Goal: Find contact information: Find contact information

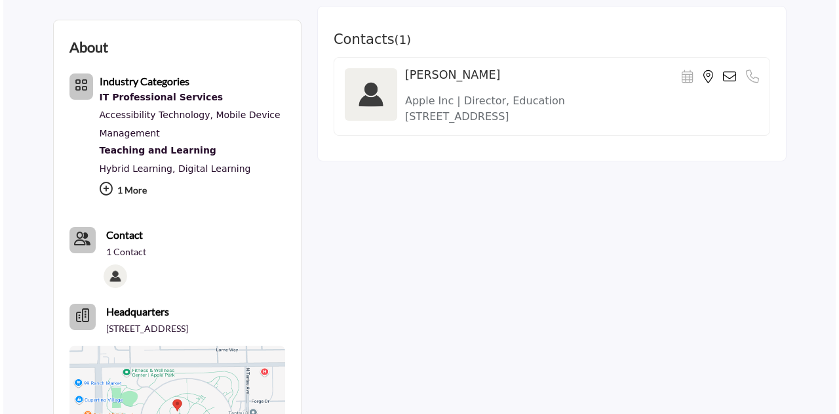
scroll to position [352, 0]
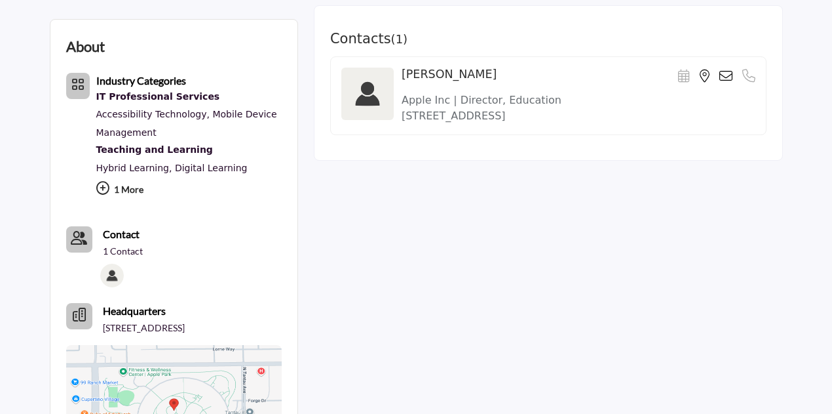
click at [110, 275] on img at bounding box center [112, 275] width 24 height 24
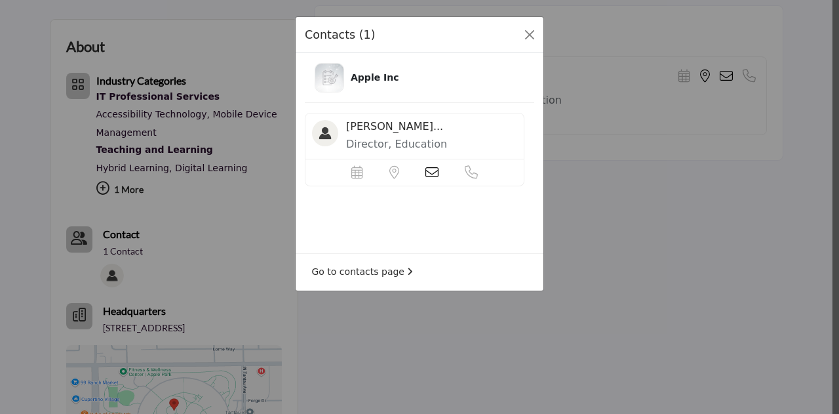
click at [431, 174] on icon at bounding box center [431, 172] width 13 height 13
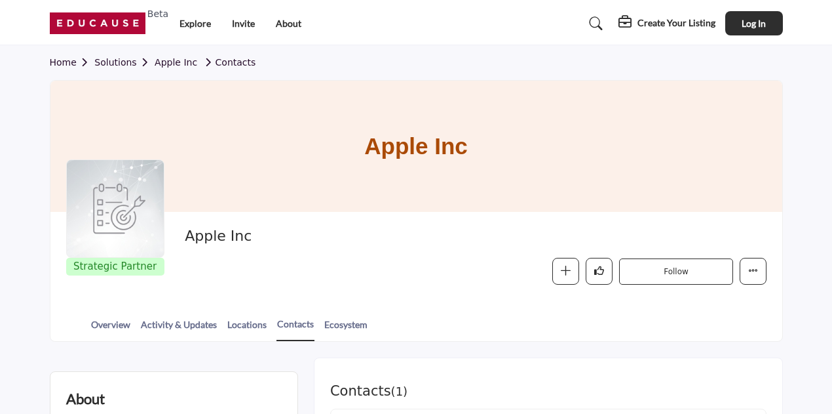
scroll to position [352, 0]
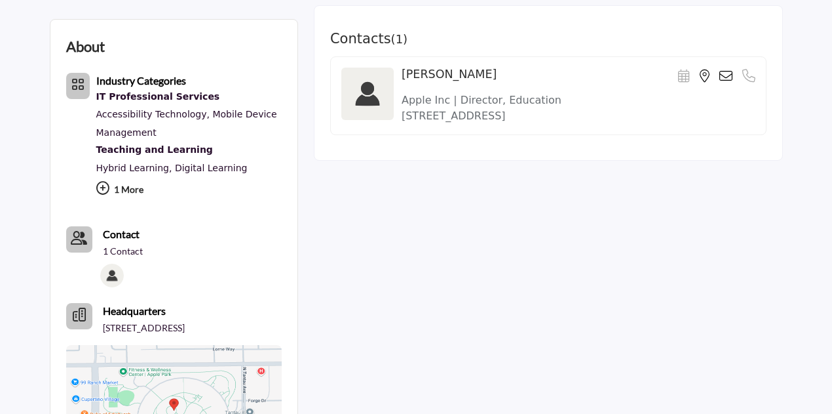
click at [720, 70] on icon at bounding box center [726, 75] width 13 height 13
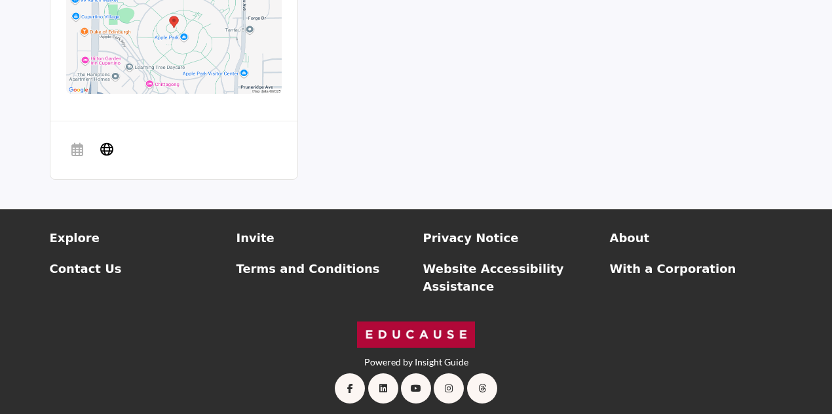
scroll to position [733, 0]
